Goal: Information Seeking & Learning: Learn about a topic

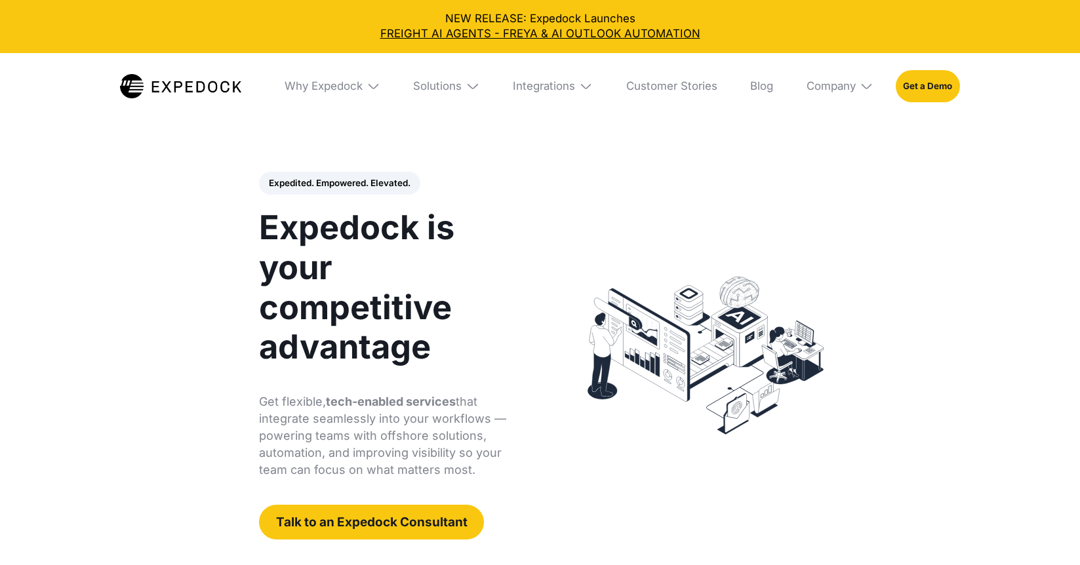
select select
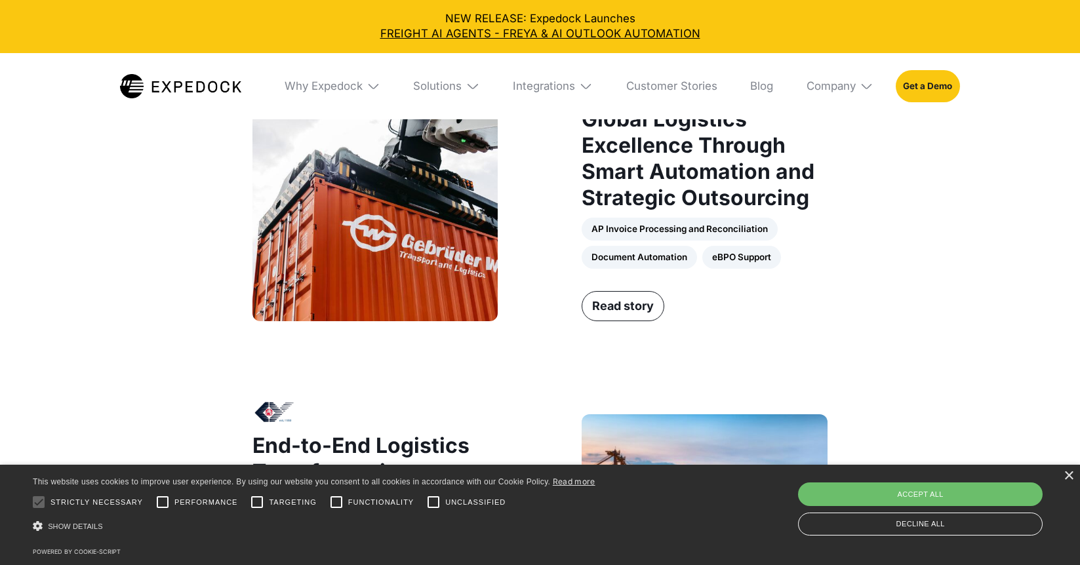
scroll to position [1050, 0]
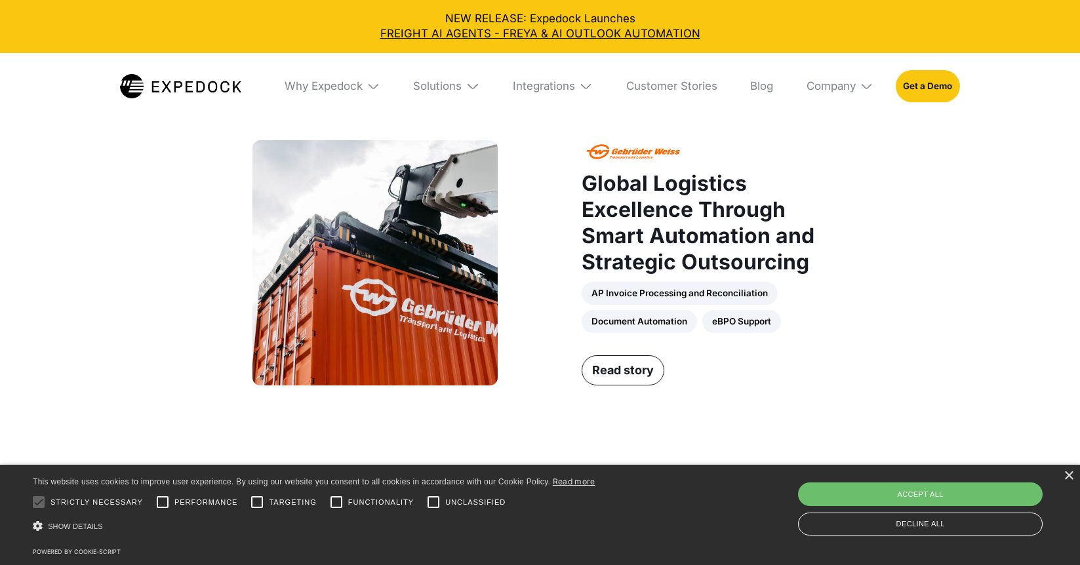
click at [472, 88] on img at bounding box center [473, 86] width 14 height 14
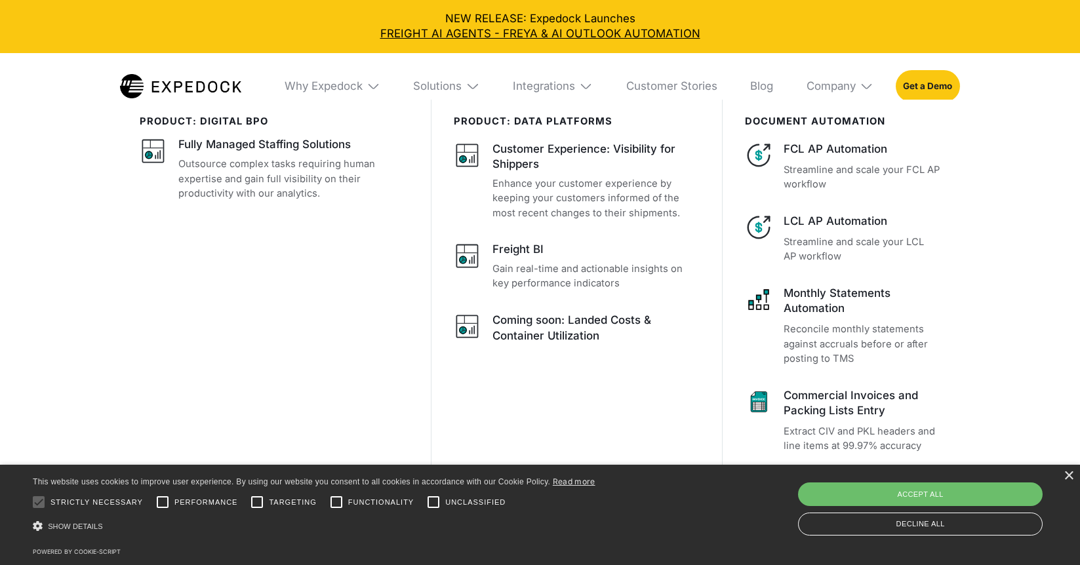
click at [472, 88] on img at bounding box center [473, 86] width 14 height 14
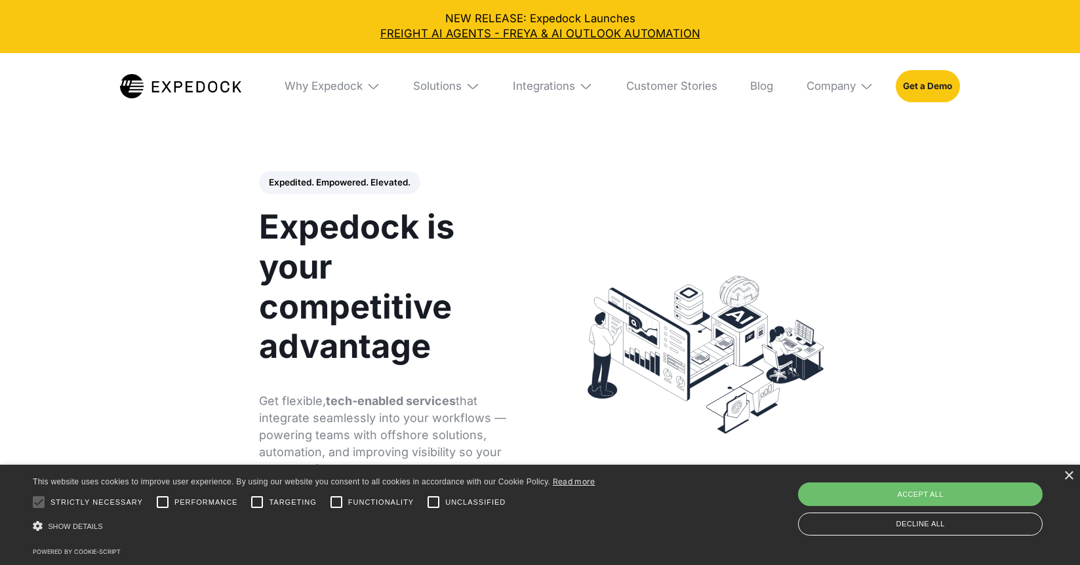
scroll to position [0, 0]
click at [474, 86] on img at bounding box center [473, 86] width 14 height 14
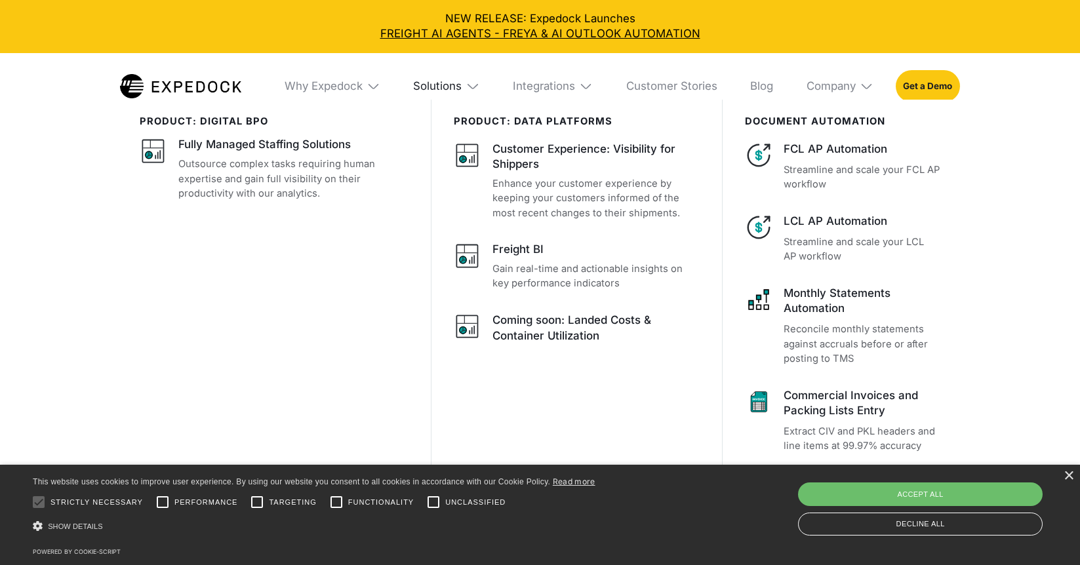
scroll to position [722, 0]
click at [453, 89] on div "Solutions" at bounding box center [437, 86] width 49 height 14
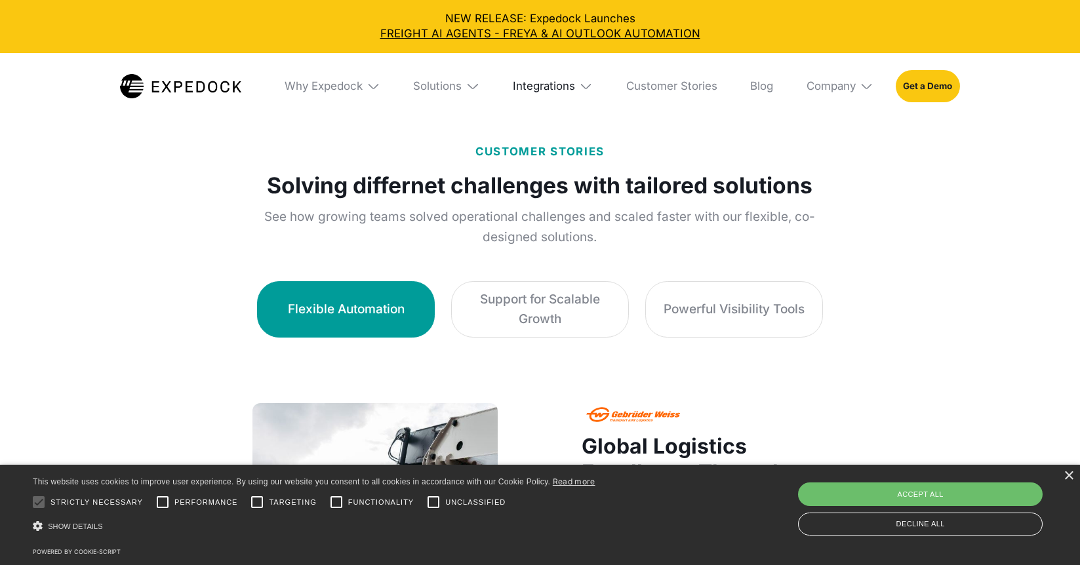
click at [564, 88] on div "Integrations" at bounding box center [544, 86] width 62 height 14
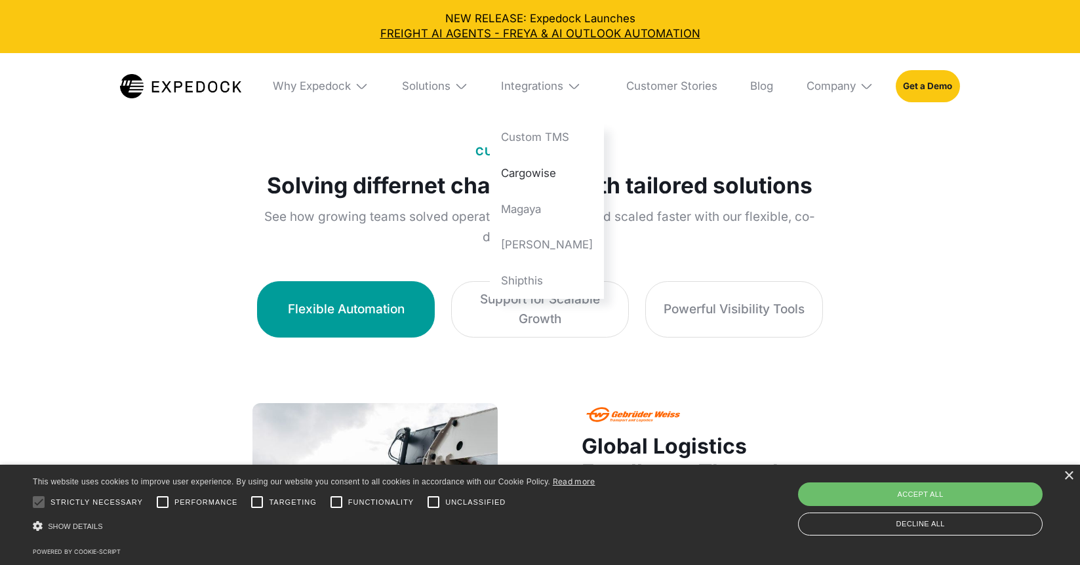
click at [554, 176] on link "Cargowise" at bounding box center [547, 173] width 114 height 36
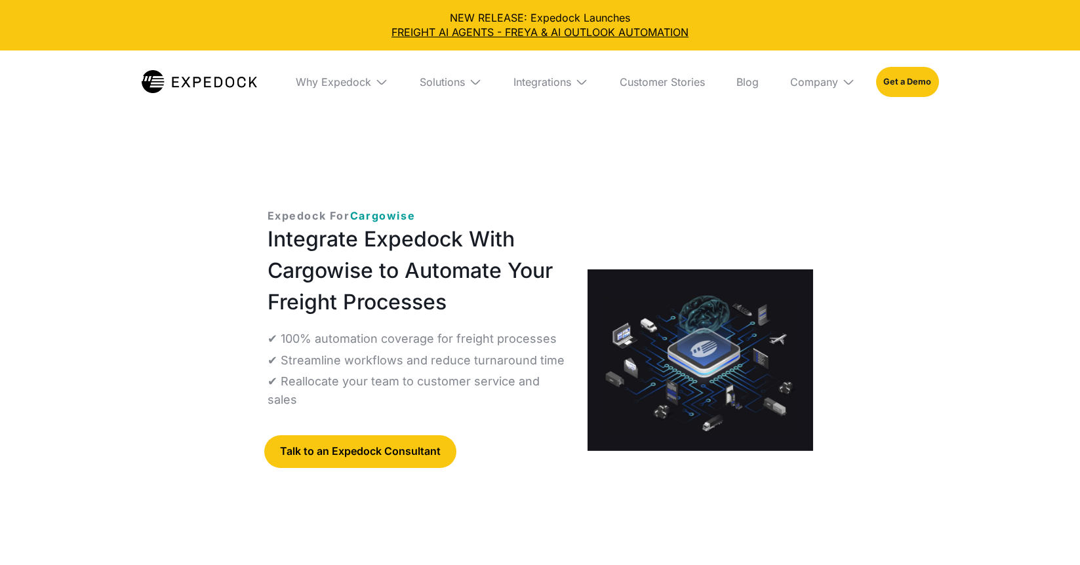
select select
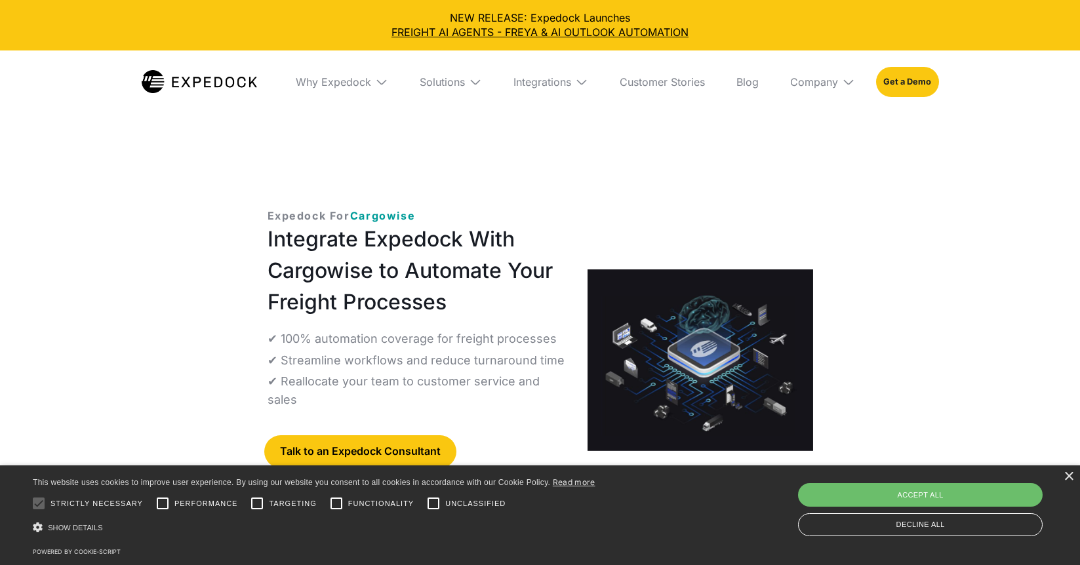
click at [573, 84] on div "Integrations" at bounding box center [551, 82] width 96 height 63
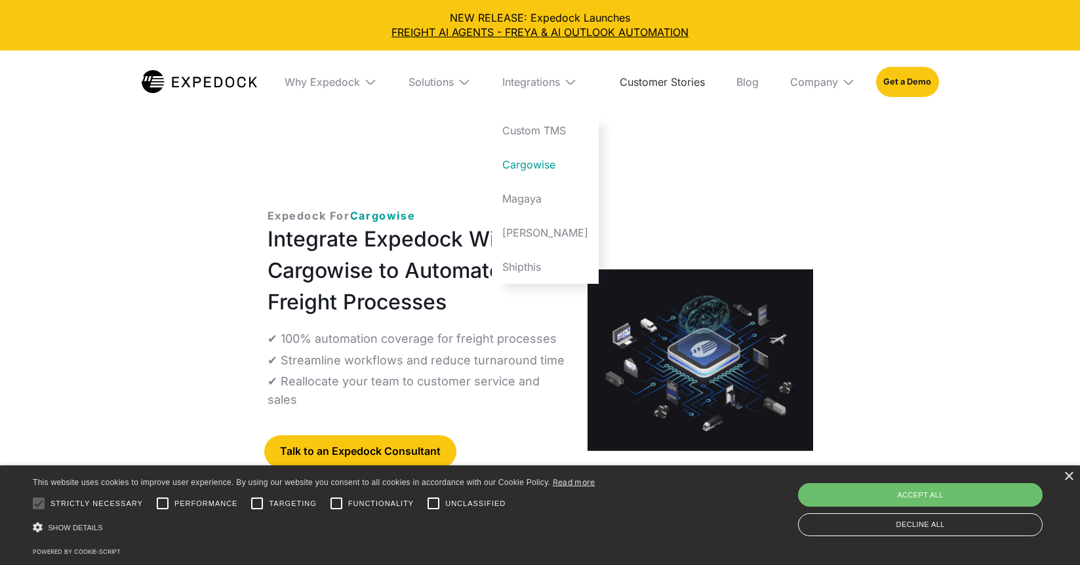
click at [671, 82] on link "Customer Stories" at bounding box center [662, 82] width 106 height 63
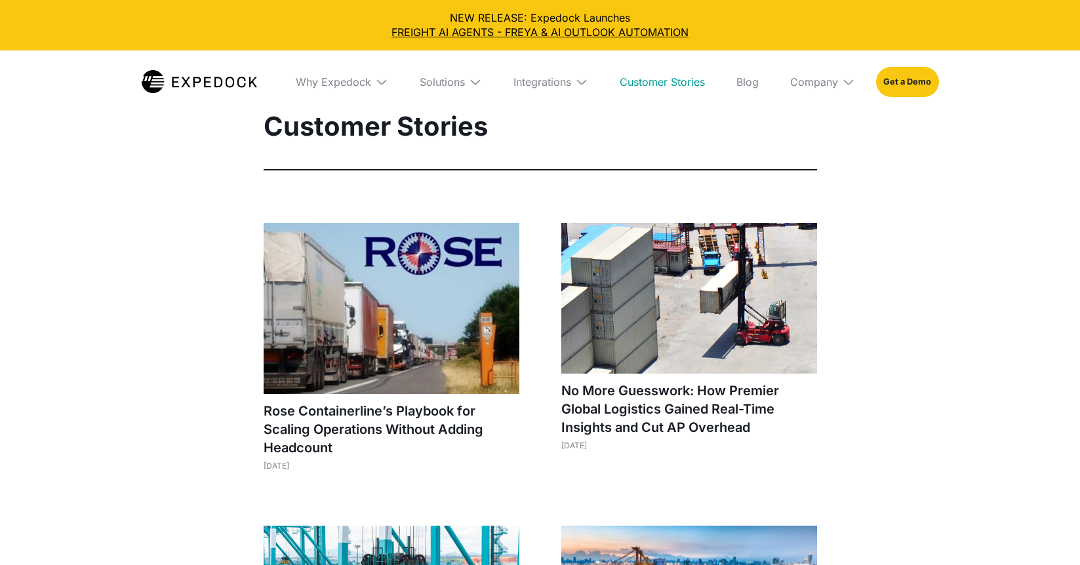
select select
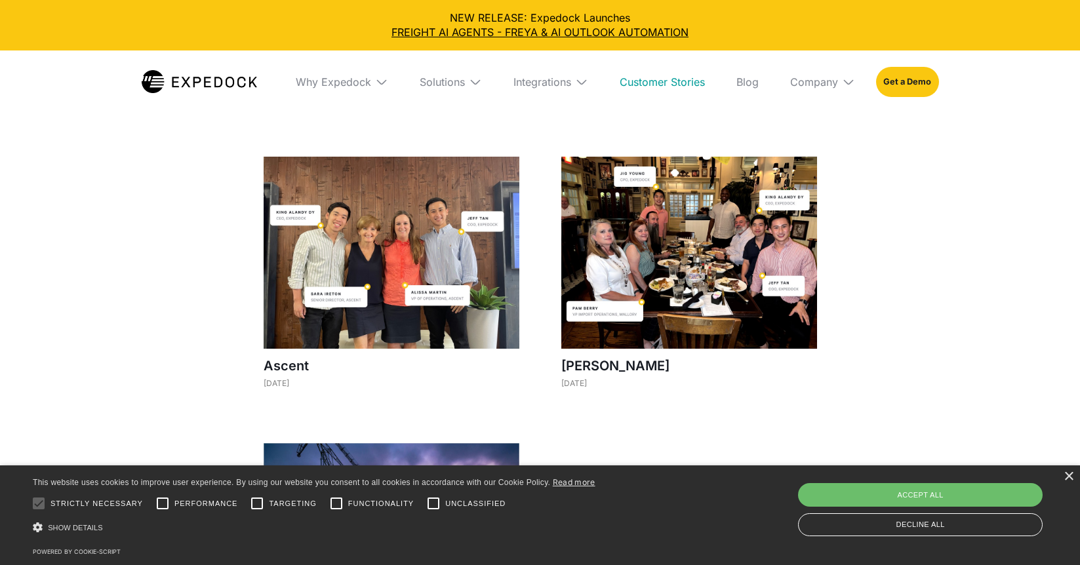
scroll to position [1246, 0]
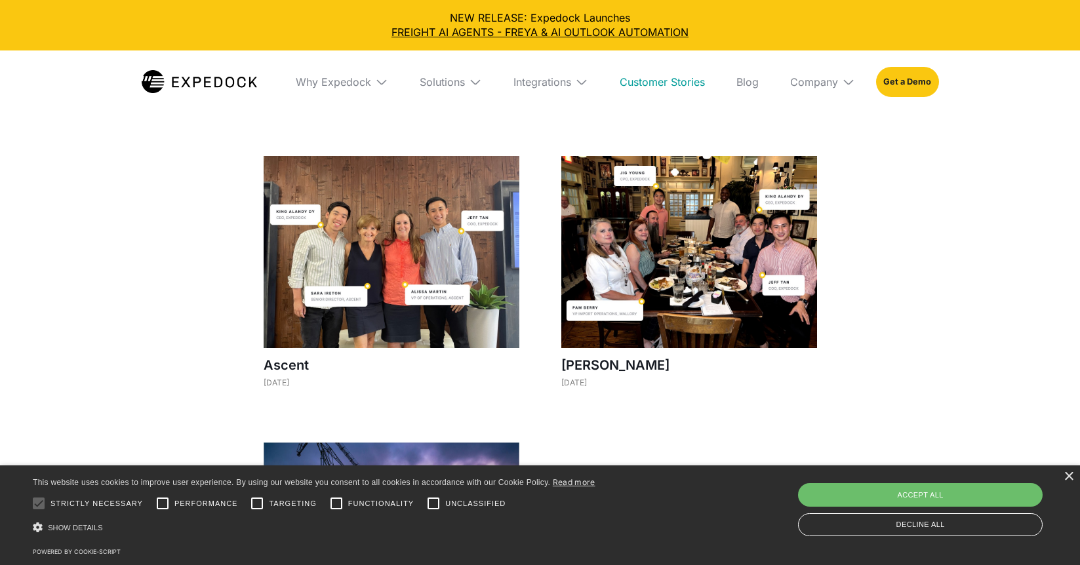
click at [379, 249] on img at bounding box center [392, 252] width 256 height 192
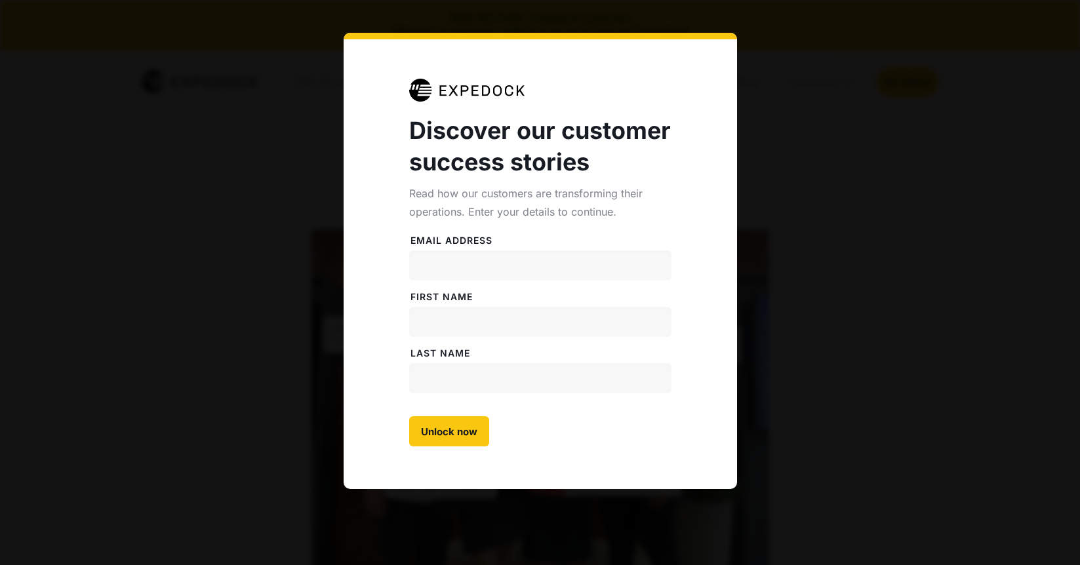
select select
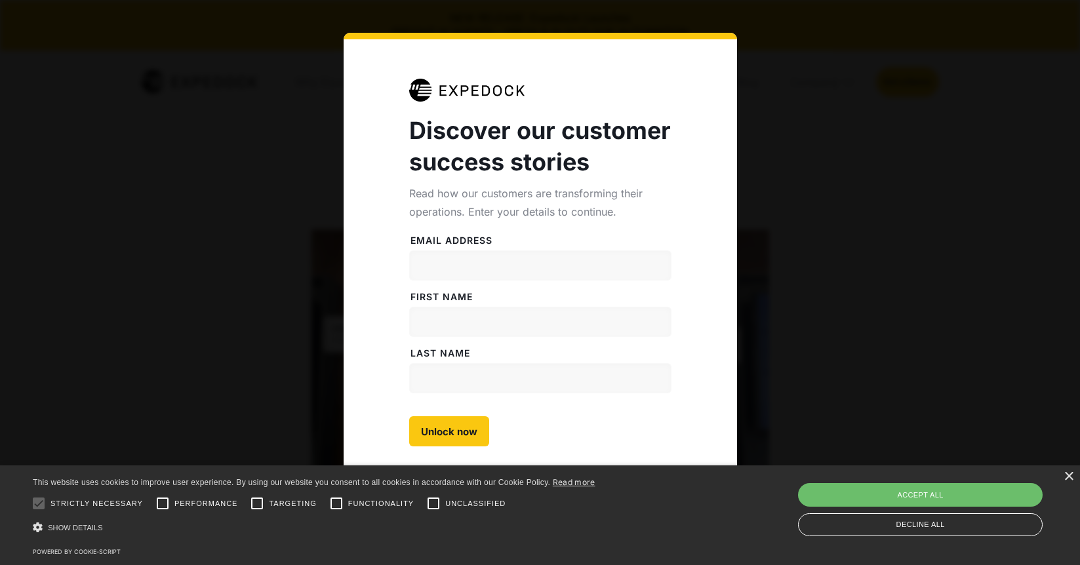
scroll to position [22, 0]
